Goal: Information Seeking & Learning: Learn about a topic

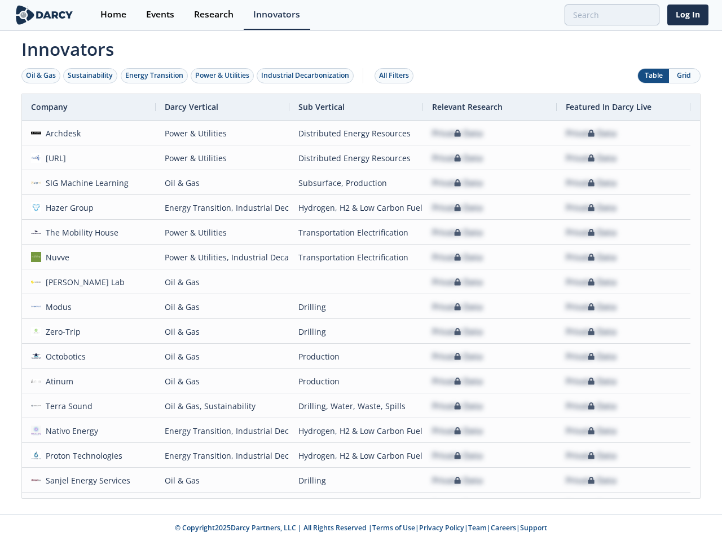
click at [41, 76] on div "Oil & Gas" at bounding box center [41, 75] width 30 height 10
click at [91, 76] on div "Sustainability" at bounding box center [90, 75] width 45 height 10
click at [154, 76] on div "Energy Transition" at bounding box center [154, 75] width 58 height 10
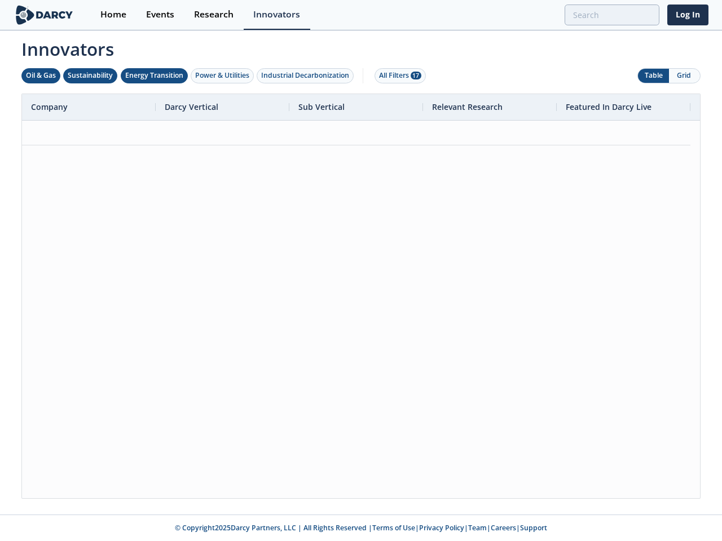
click at [223, 76] on div "Power & Utilities" at bounding box center [222, 75] width 54 height 10
click at [307, 76] on div "Industrial Decarbonization" at bounding box center [305, 75] width 88 height 10
click at [397, 76] on div "All Filters 28" at bounding box center [400, 75] width 42 height 10
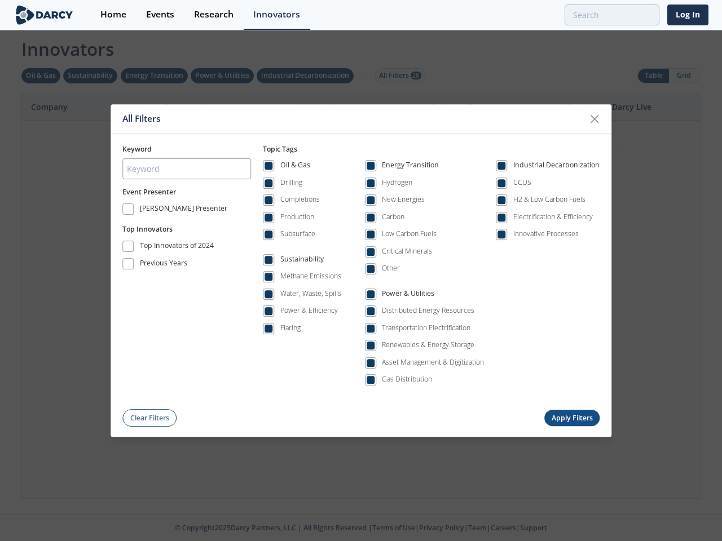
click at [653, 76] on div "All Filters Keyword Event Presenter [PERSON_NAME] Presenter Top Innovators Top …" at bounding box center [361, 270] width 722 height 541
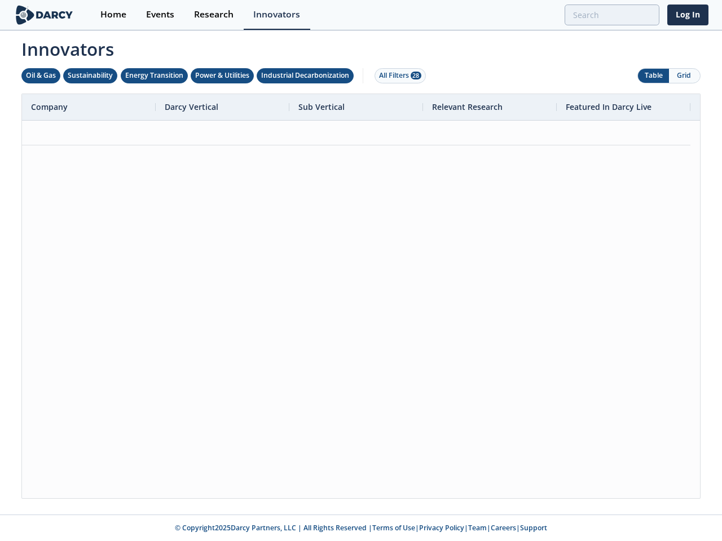
click at [684, 76] on button "Grid" at bounding box center [684, 76] width 31 height 14
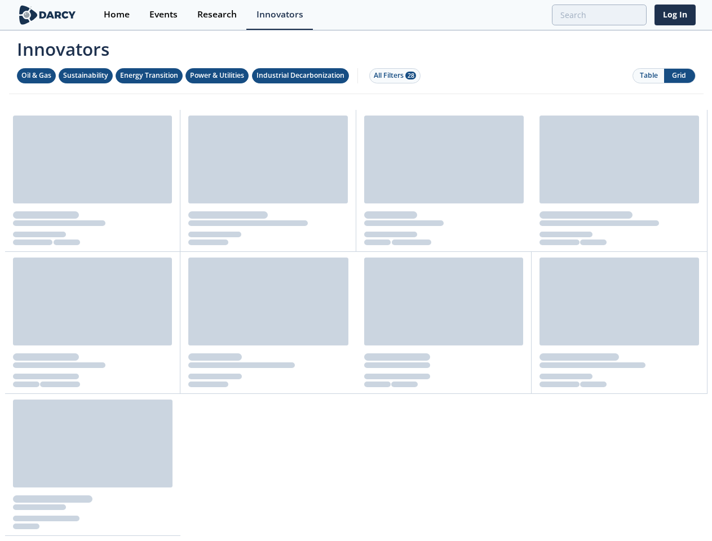
click at [361, 296] on div "Innovators Oil & Gas Sustainability Energy Transition Power & Utilities Industr…" at bounding box center [356, 284] width 695 height 505
